Goal: Task Accomplishment & Management: Use online tool/utility

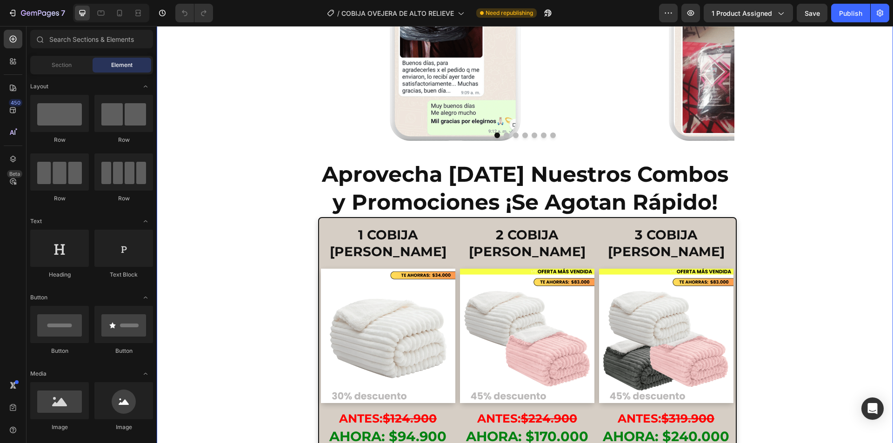
scroll to position [2466, 0]
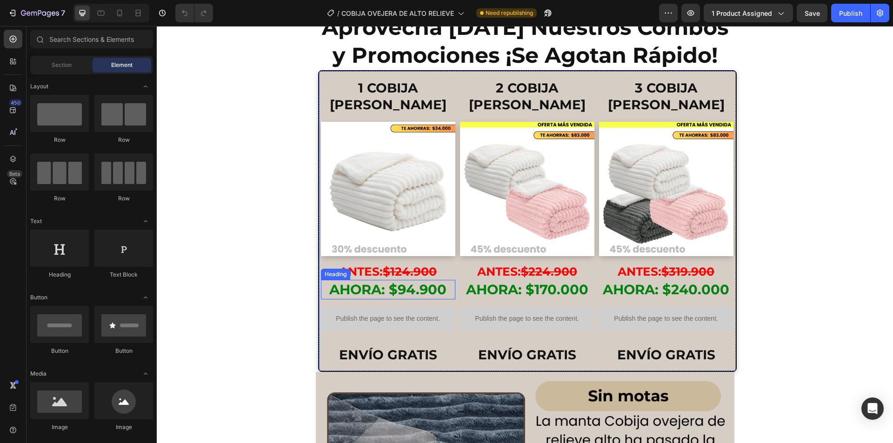
click at [416, 291] on span "AHORA: $94.900" at bounding box center [387, 290] width 117 height 16
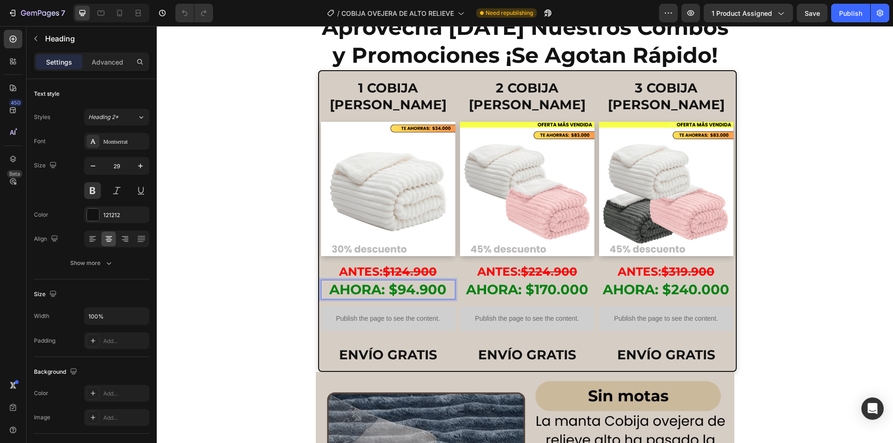
click at [414, 289] on span "AHORA: $94.900" at bounding box center [387, 290] width 117 height 16
click at [395, 272] on s "$124.900" at bounding box center [410, 272] width 54 height 14
click at [405, 272] on s "$124.900" at bounding box center [410, 272] width 54 height 14
click at [522, 289] on span "AHORA: $170.000" at bounding box center [527, 290] width 122 height 16
click at [552, 290] on span "AHORA: $170.000" at bounding box center [527, 290] width 122 height 16
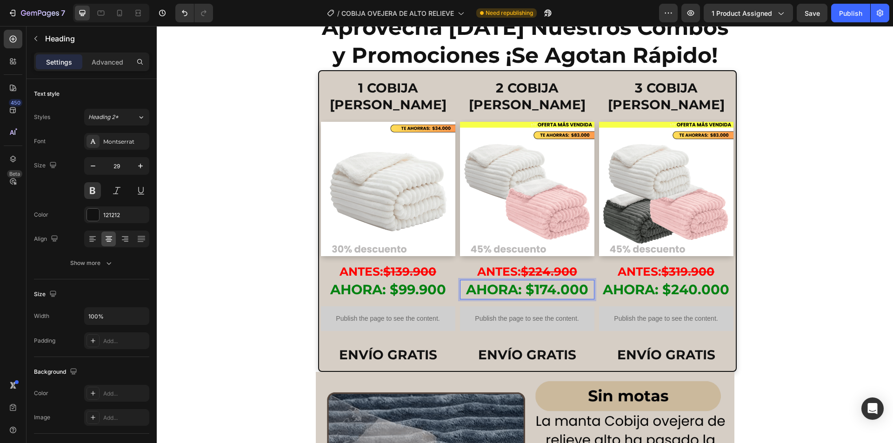
drag, startPoint x: 564, startPoint y: 289, endPoint x: 567, endPoint y: 295, distance: 5.8
click at [564, 289] on span "AHORA: $174.000" at bounding box center [527, 290] width 122 height 16
click at [627, 292] on span "AHORA: $240.000" at bounding box center [666, 290] width 127 height 16
drag, startPoint x: 692, startPoint y: 289, endPoint x: 692, endPoint y: 297, distance: 7.9
click at [692, 290] on span "AHORA: $240.000" at bounding box center [666, 290] width 127 height 16
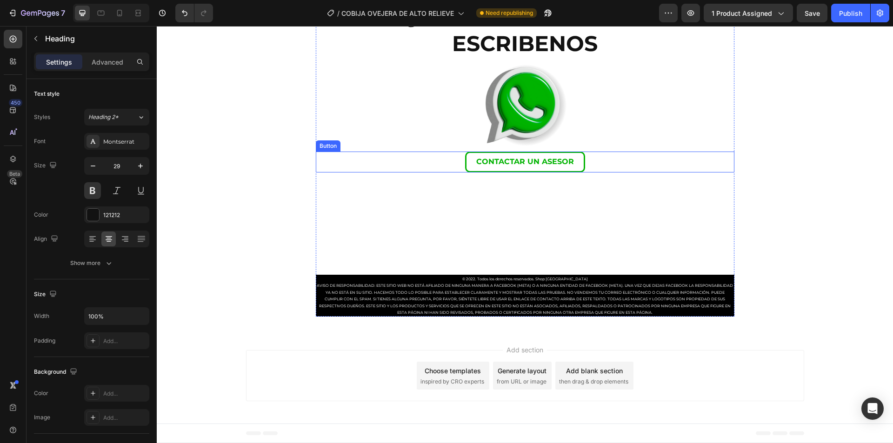
scroll to position [4206, 0]
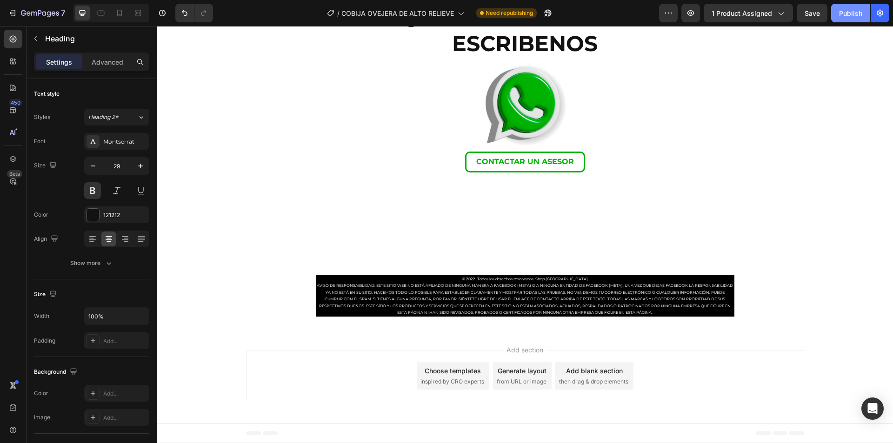
click at [845, 14] on div "Publish" at bounding box center [851, 13] width 23 height 10
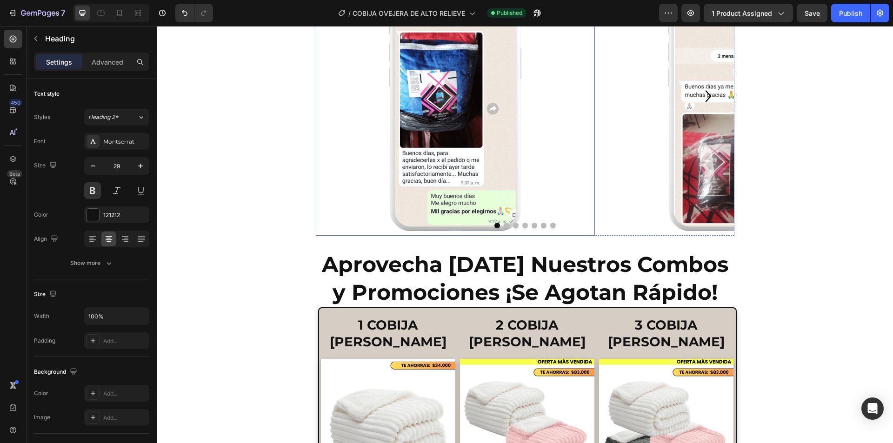
scroll to position [2280, 0]
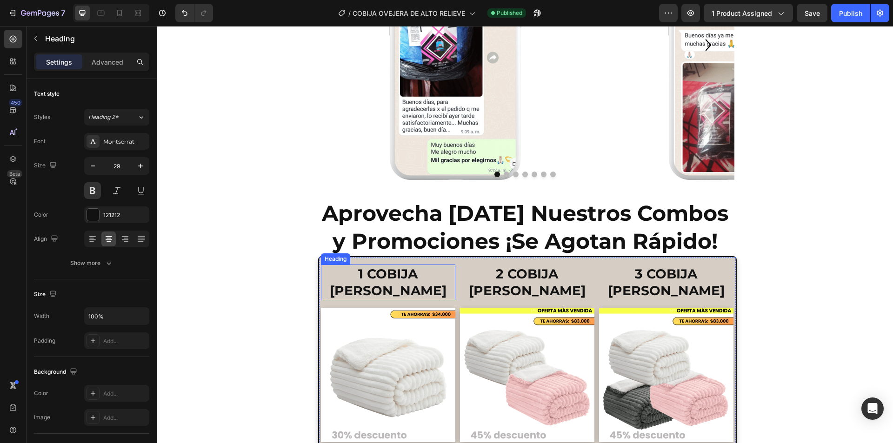
click at [415, 286] on h2 "1 COBIJA PIEL DE ANGEL" at bounding box center [388, 283] width 134 height 36
click at [410, 288] on p "1 COBIJA PIEL DE ANGEL" at bounding box center [388, 283] width 133 height 34
click at [390, 275] on strong "1 COBIJA PIEL DE ANGEL" at bounding box center [388, 282] width 117 height 33
click at [555, 276] on strong "2 COBIJA PIEL DE ÁNGEL" at bounding box center [527, 282] width 117 height 33
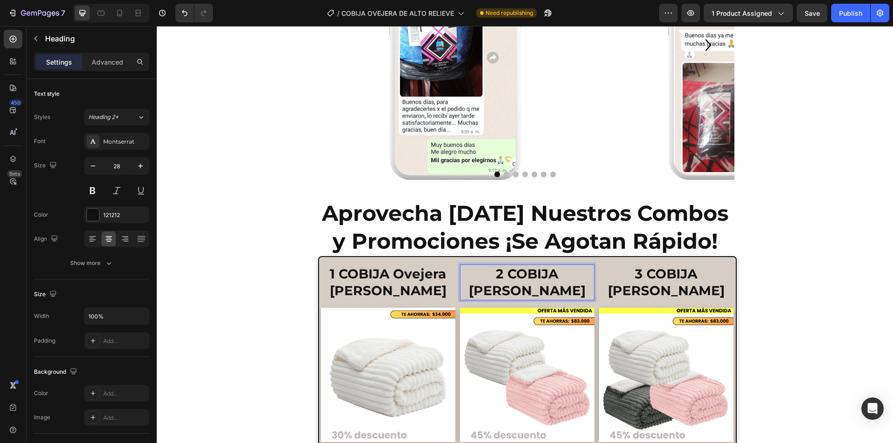
click at [530, 274] on strong "2 COBIJA PIEL DE ÁNGEL" at bounding box center [527, 282] width 117 height 33
click at [634, 276] on strong "3 COBIJA PIEL DE ÁNGEL" at bounding box center [666, 282] width 117 height 33
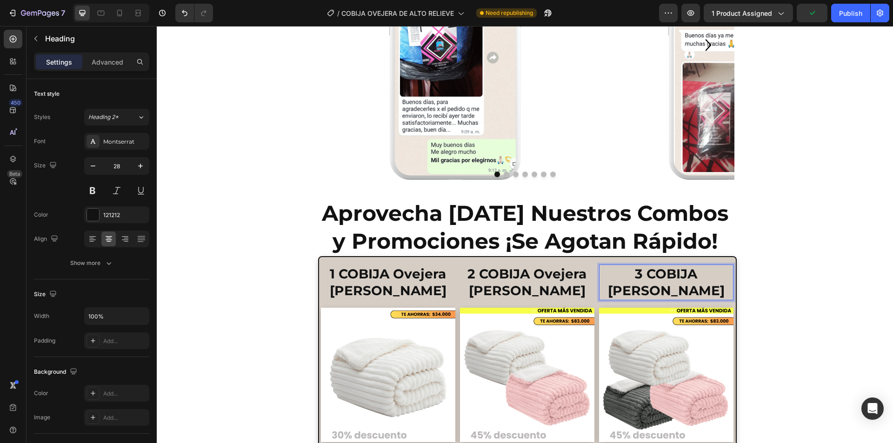
click at [666, 274] on strong "3 COBIJA PIEL DE ÁNGEL" at bounding box center [666, 282] width 117 height 33
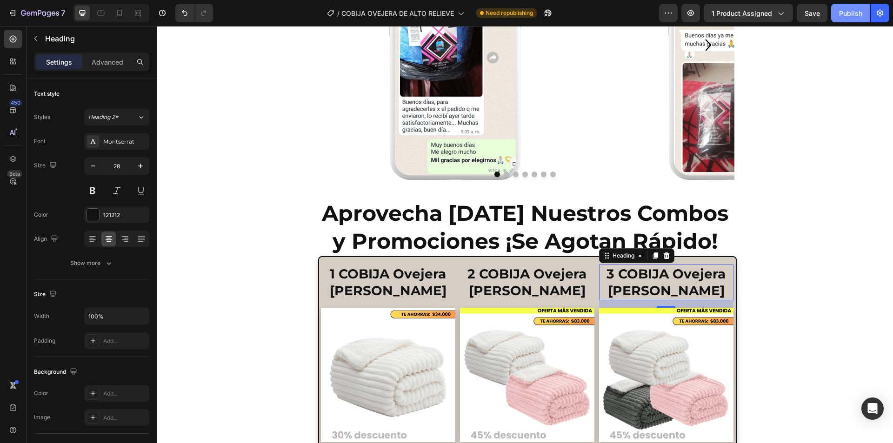
click at [845, 10] on div "Publish" at bounding box center [851, 13] width 23 height 10
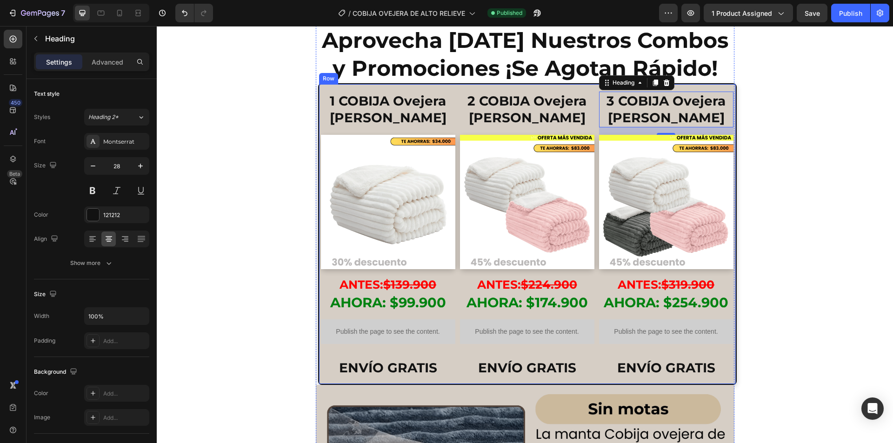
scroll to position [2466, 0]
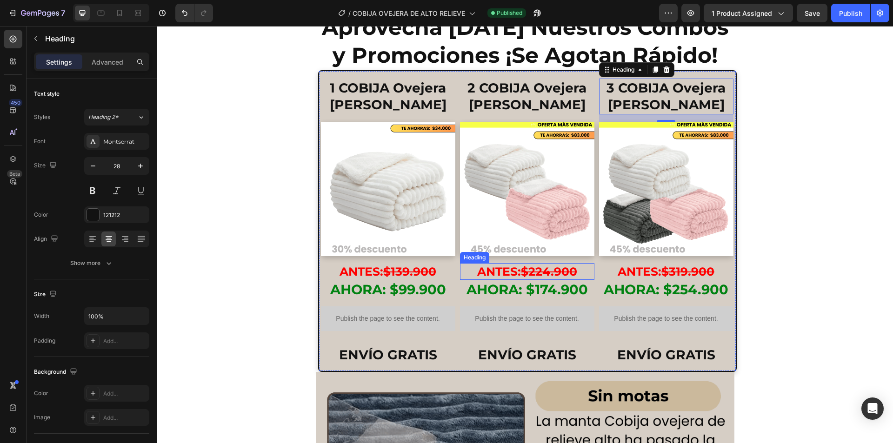
click at [539, 272] on s "$224.900" at bounding box center [549, 272] width 56 height 14
click at [545, 274] on s "$224.900" at bounding box center [549, 272] width 56 height 14
click at [673, 274] on s "$319.900" at bounding box center [688, 272] width 53 height 14
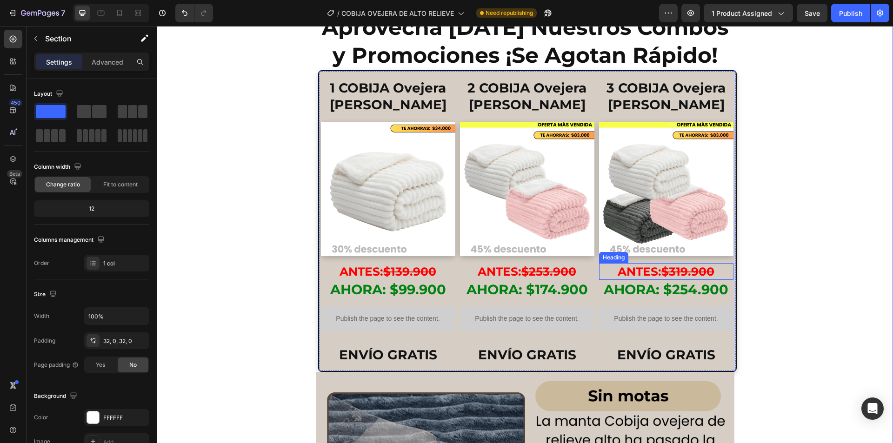
click at [676, 272] on s "$319.900" at bounding box center [688, 272] width 53 height 14
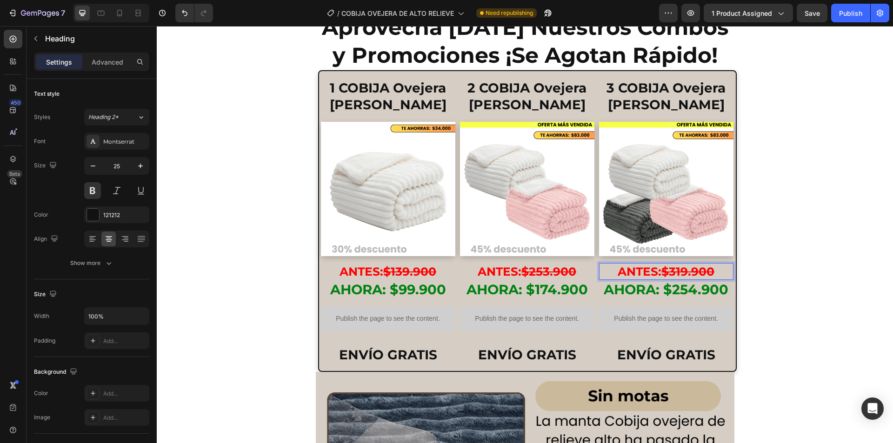
click at [679, 272] on s "$319.900" at bounding box center [688, 272] width 53 height 14
click at [844, 16] on div "Publish" at bounding box center [851, 13] width 23 height 10
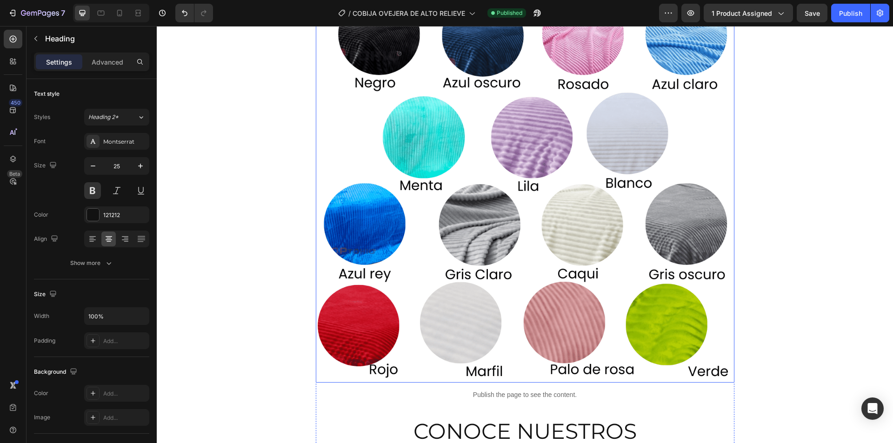
scroll to position [3444, 0]
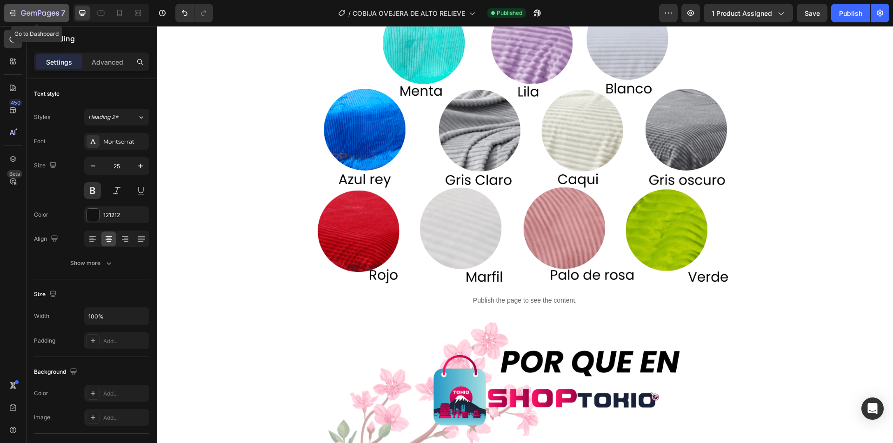
click at [11, 13] on icon "button" at bounding box center [12, 12] width 9 height 9
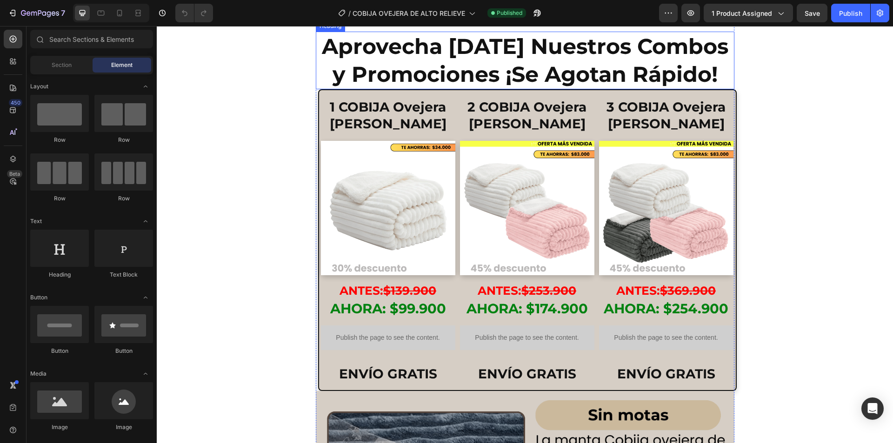
scroll to position [2513, 0]
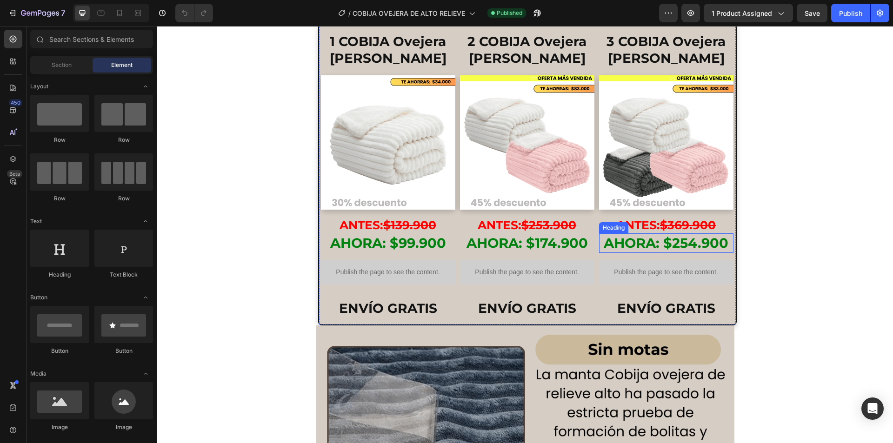
click at [660, 244] on span "AHORA: $254.900" at bounding box center [666, 243] width 125 height 16
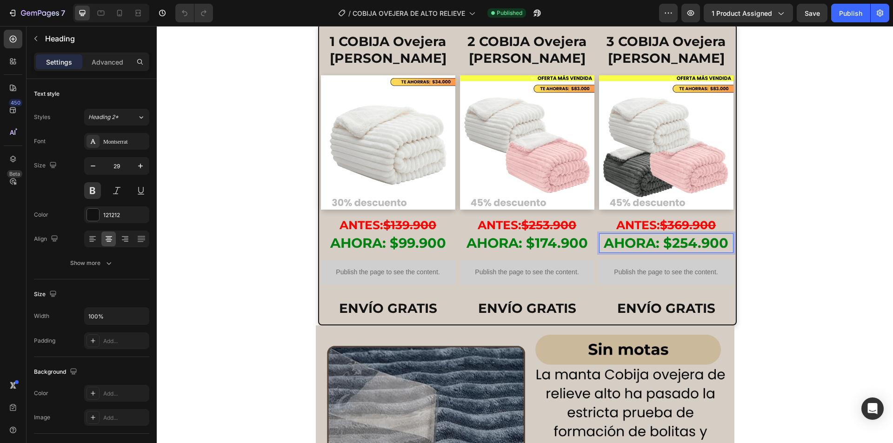
click at [664, 243] on span "AHORA: $254.900" at bounding box center [666, 243] width 125 height 16
click at [615, 243] on span "AHORA: $254.900" at bounding box center [666, 243] width 125 height 16
click at [679, 246] on span "AHORA: $254.900" at bounding box center [666, 243] width 125 height 16
click at [647, 246] on span "AHORA: $254.900" at bounding box center [666, 243] width 125 height 16
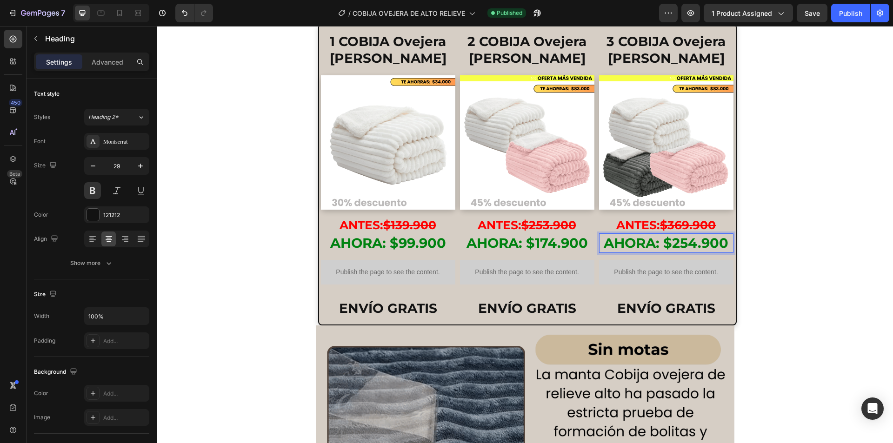
click at [678, 243] on span "AHORA: $254.900" at bounding box center [666, 243] width 125 height 16
click at [703, 244] on span "AHORA: $254.900" at bounding box center [666, 243] width 125 height 16
click at [721, 245] on span "AHORA: $254.900" at bounding box center [666, 243] width 125 height 16
click at [634, 244] on span "AHORA: $254.900" at bounding box center [666, 243] width 125 height 16
click at [527, 240] on span "AHORA: $174.900" at bounding box center [527, 243] width 121 height 16
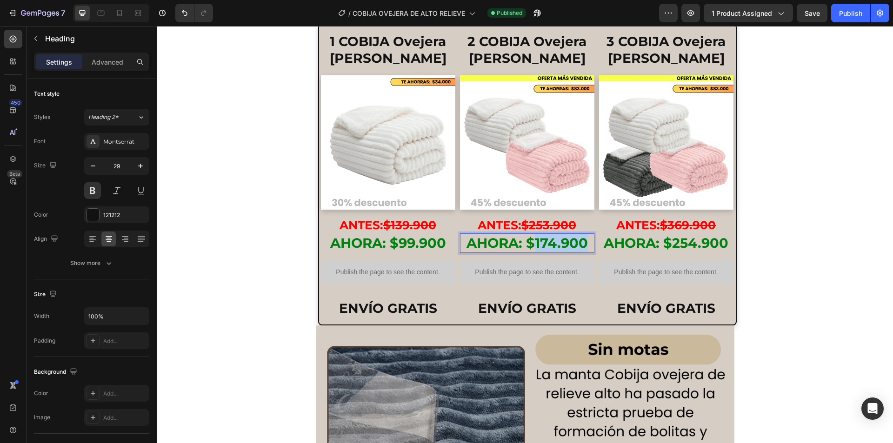
click at [532, 244] on span "AHORA: $174.900" at bounding box center [527, 243] width 121 height 16
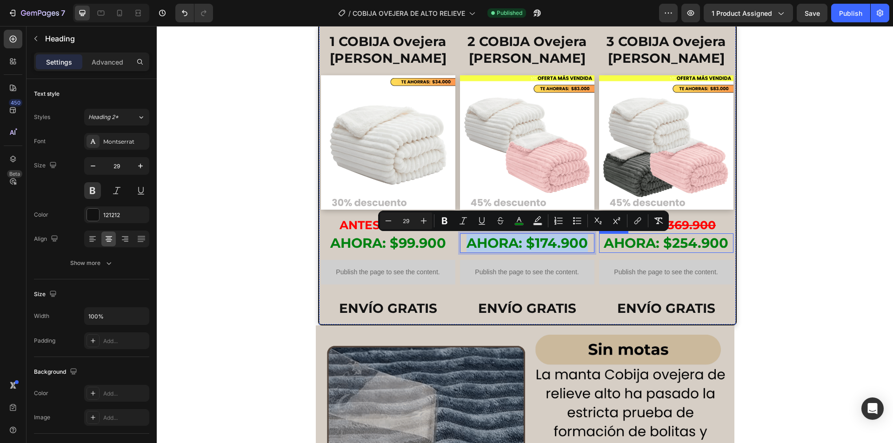
click at [660, 245] on span "AHORA: $254.900" at bounding box center [666, 243] width 125 height 16
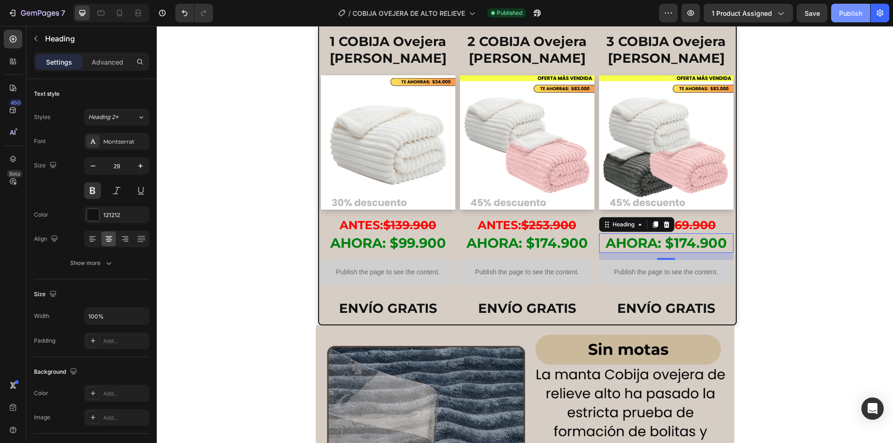
click at [843, 14] on div "Publish" at bounding box center [851, 13] width 23 height 10
click at [687, 244] on span "AHORA: $174.900" at bounding box center [666, 243] width 121 height 16
click at [847, 14] on div "Publish" at bounding box center [851, 13] width 23 height 10
click at [599, 244] on h2 "AHORA: $254.900" at bounding box center [666, 244] width 134 height 20
click at [662, 247] on span "AHORA: $254.900" at bounding box center [666, 243] width 125 height 16
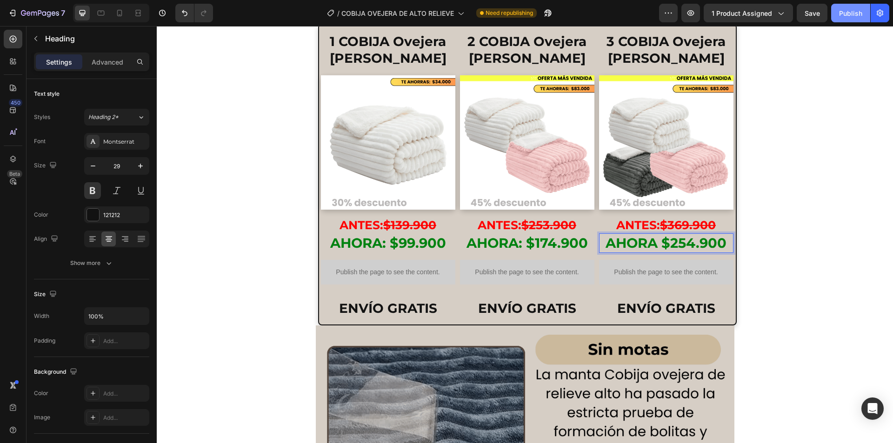
click at [847, 14] on div "Publish" at bounding box center [851, 13] width 23 height 10
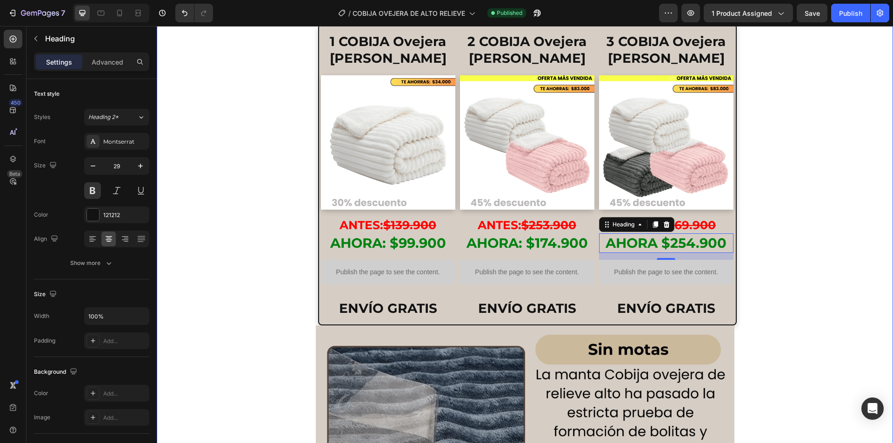
scroll to position [2466, 0]
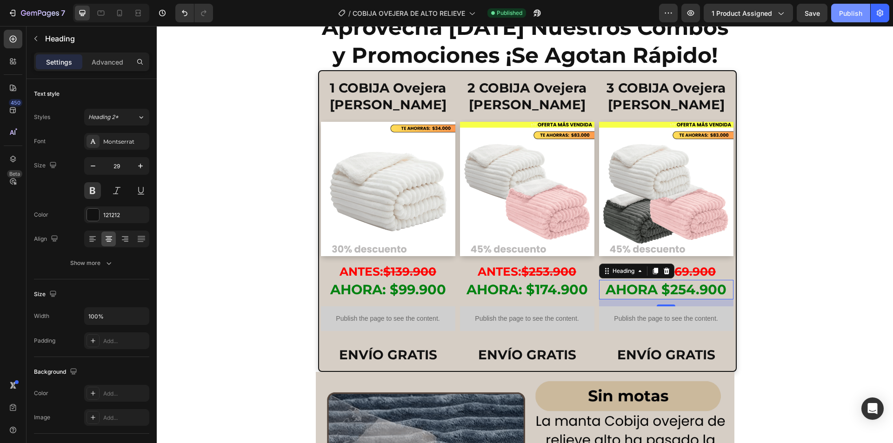
click at [845, 15] on div "Publish" at bounding box center [851, 13] width 23 height 10
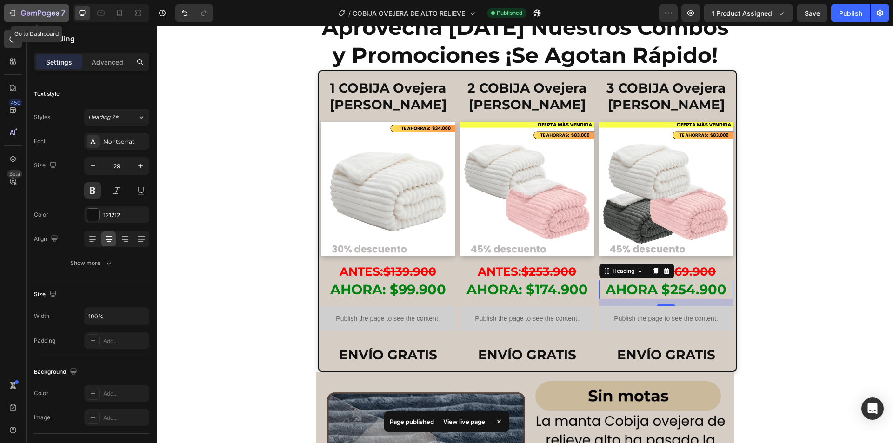
click at [12, 15] on icon "button" at bounding box center [12, 12] width 9 height 9
